Goal: Transaction & Acquisition: Download file/media

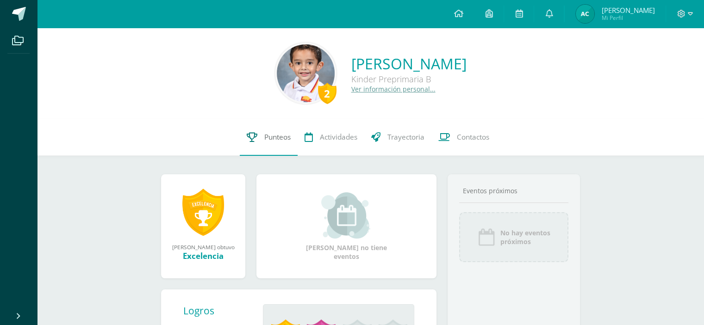
click at [269, 136] on span "Punteos" at bounding box center [277, 137] width 26 height 10
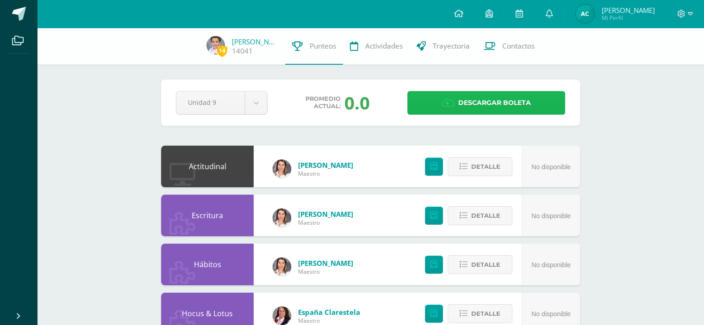
click at [501, 109] on span "Descargar boleta" at bounding box center [494, 103] width 73 height 23
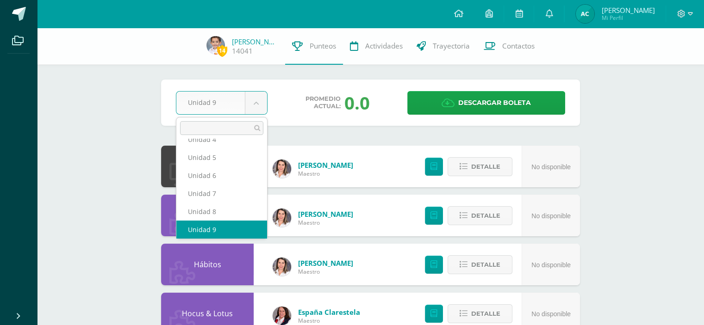
scroll to position [76, 0]
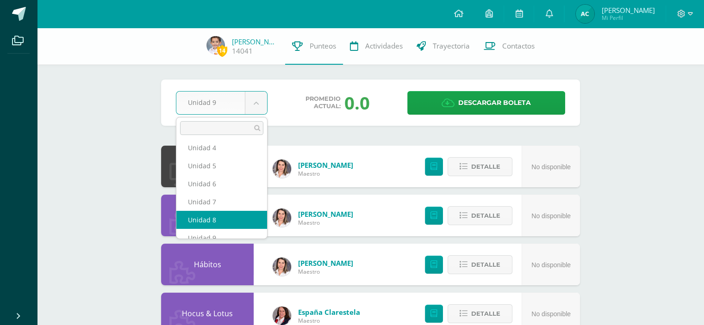
select select "Unidad 8"
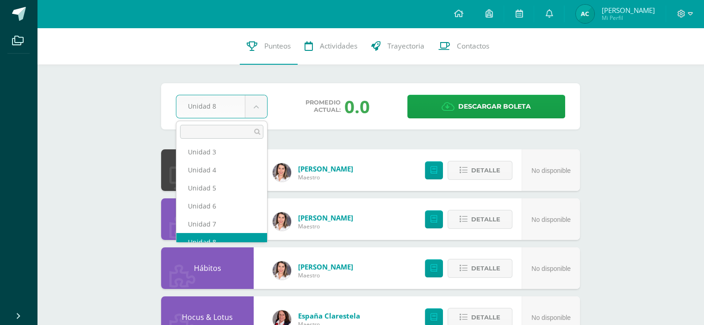
scroll to position [66, 0]
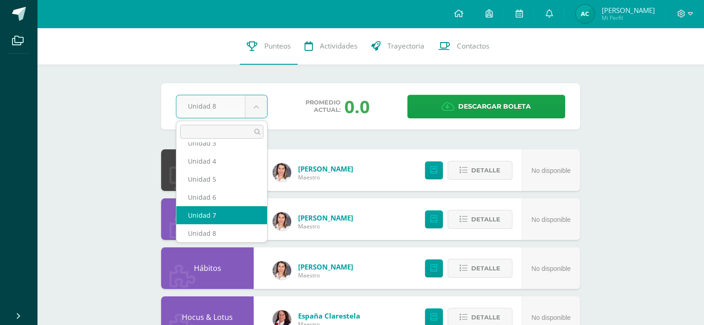
select select "Unidad 7"
